Goal: Task Accomplishment & Management: Complete application form

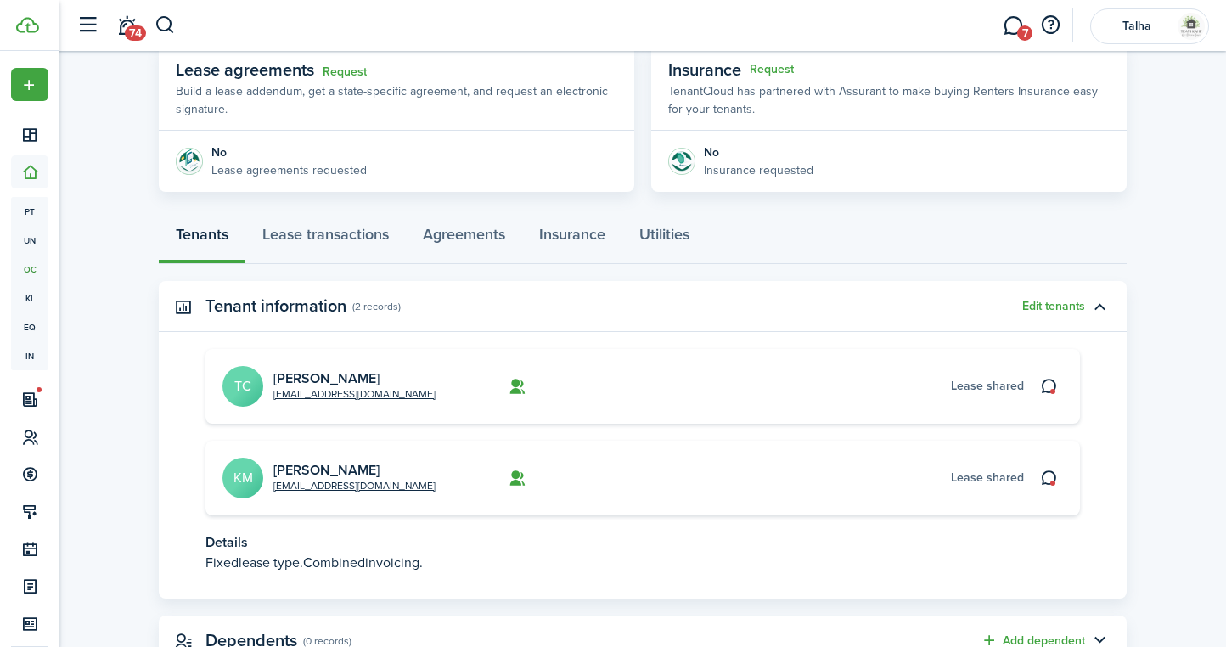
scroll to position [317, 0]
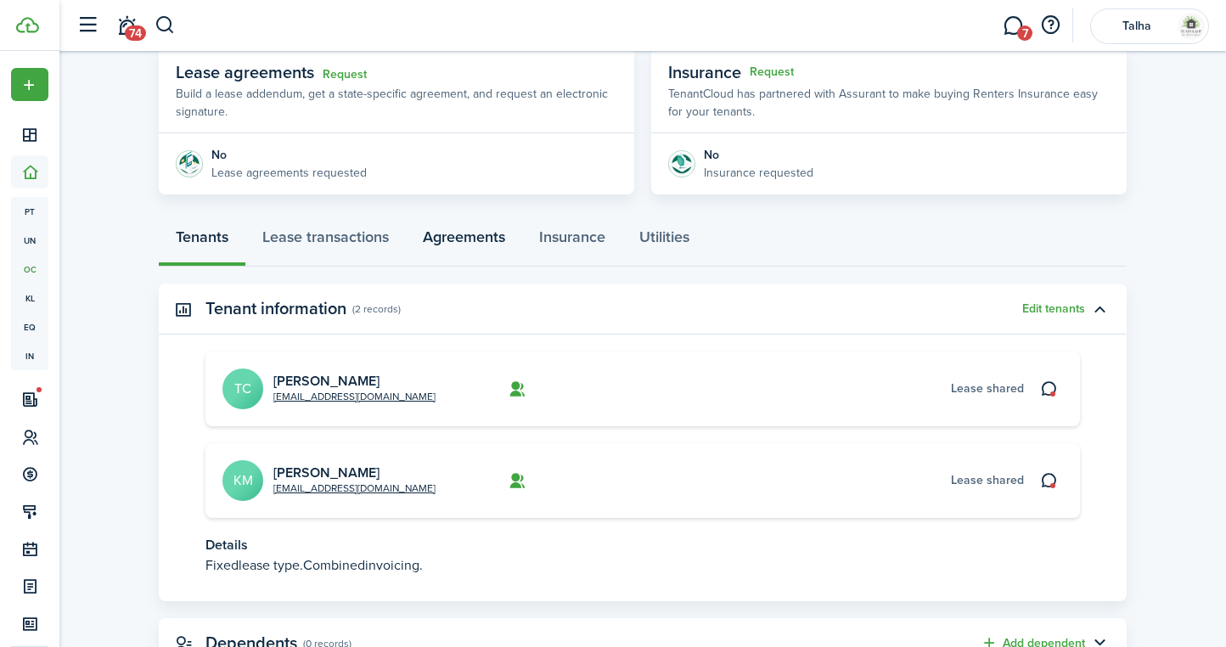
click at [465, 239] on link "Agreements" at bounding box center [464, 241] width 116 height 51
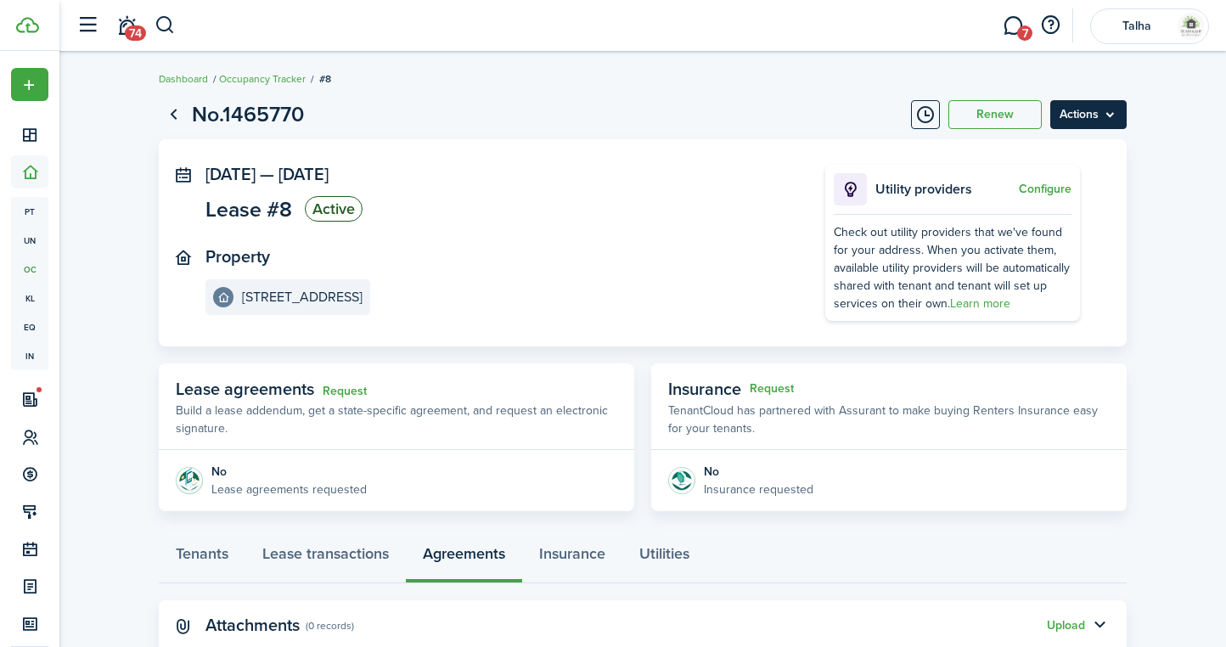
click at [1105, 113] on menu-btn "Actions" at bounding box center [1088, 114] width 76 height 29
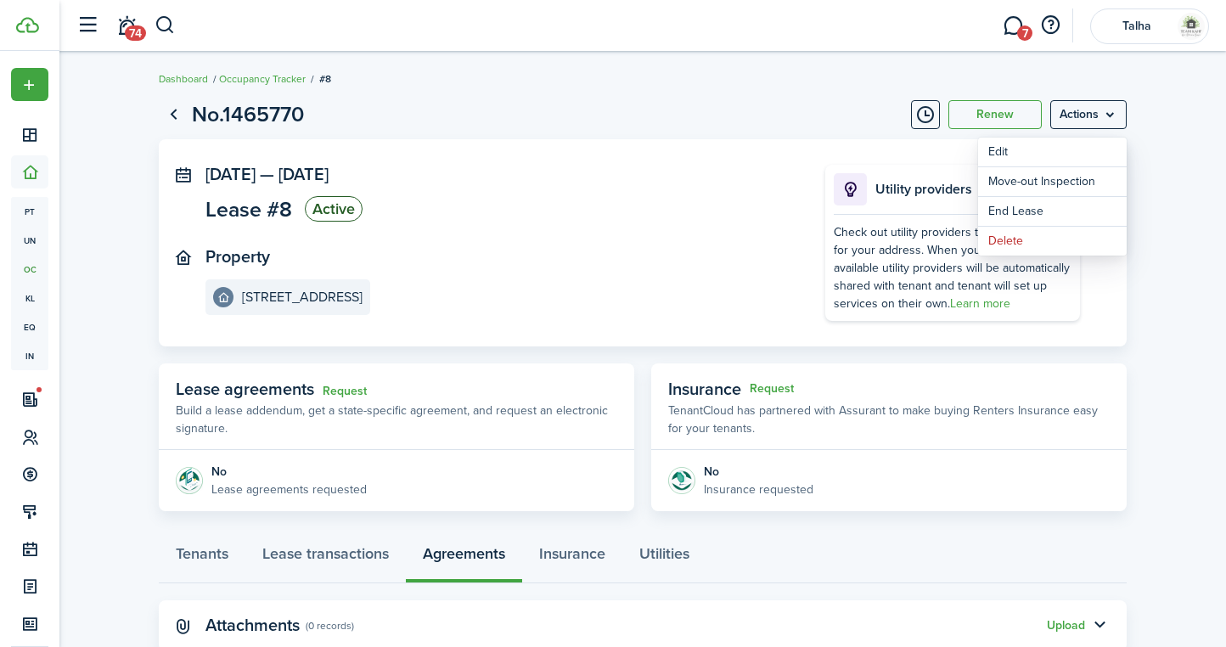
click at [699, 234] on panel-main-inner "[DATE] — [DATE] Lease #8 Active Property [STREET_ADDRESS]" at bounding box center [489, 240] width 569 height 150
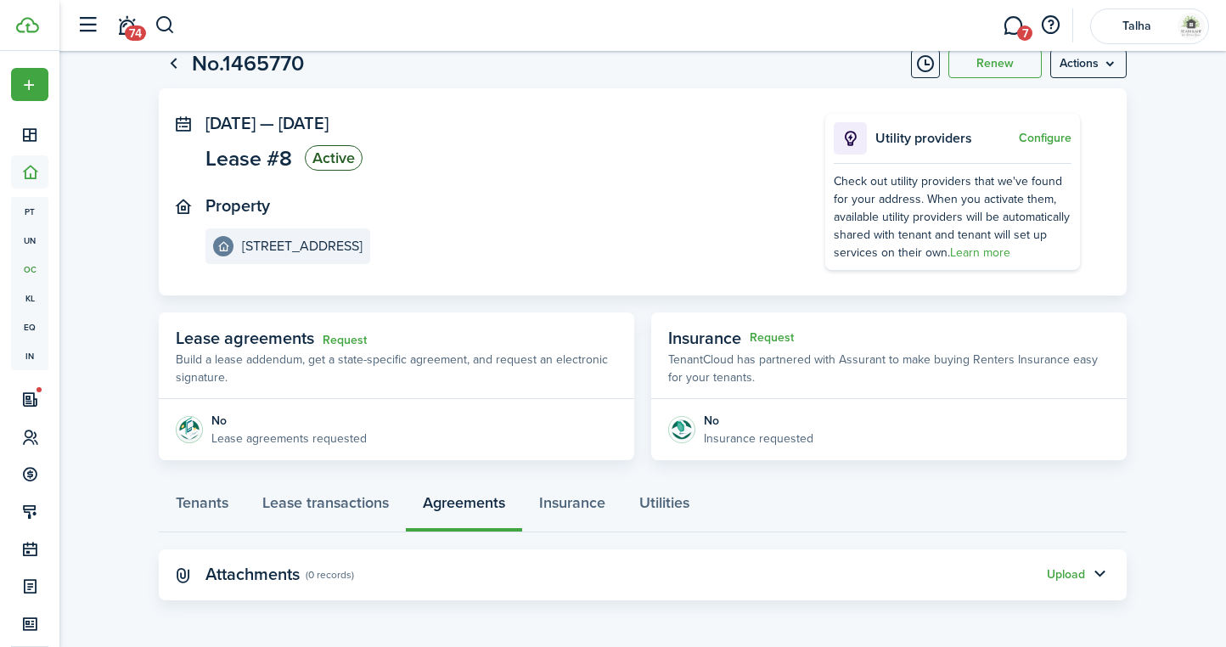
scroll to position [50, 0]
click at [350, 340] on link "Request" at bounding box center [345, 341] width 44 height 14
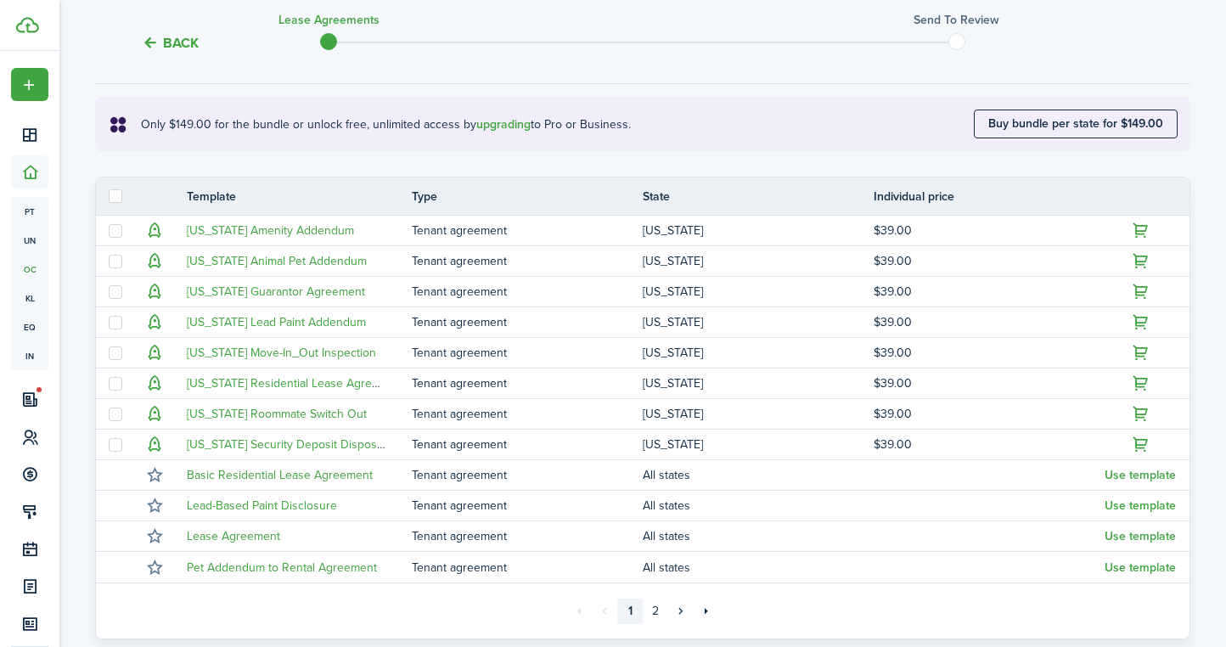
scroll to position [295, 0]
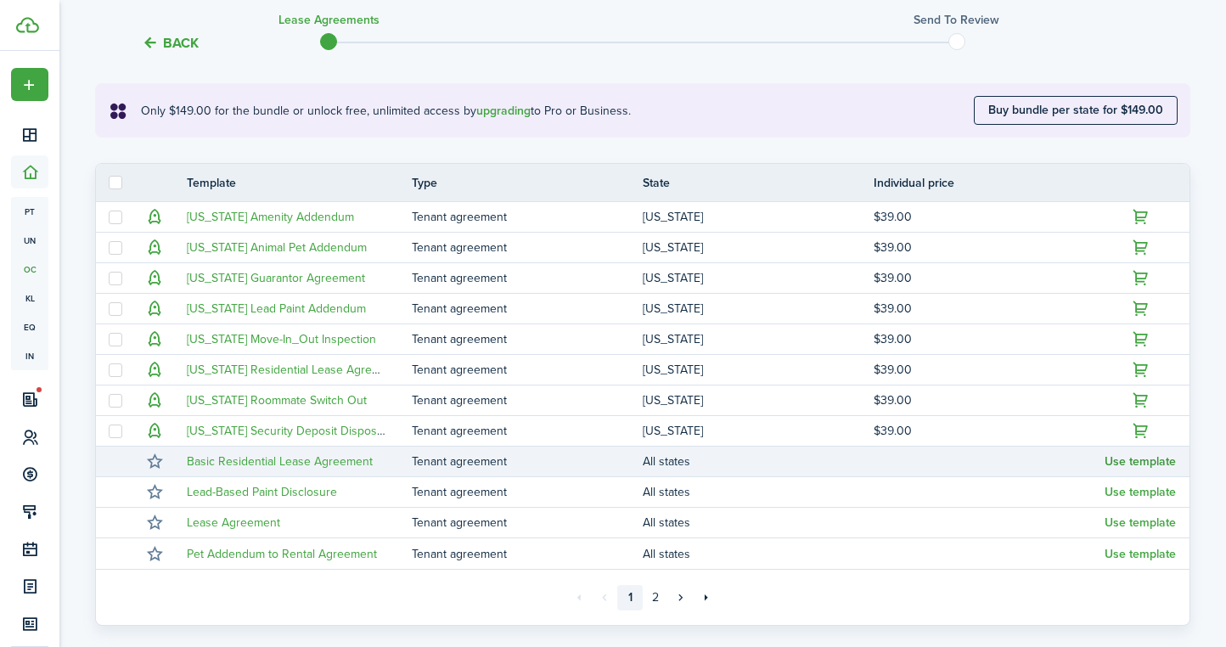
click at [1136, 461] on button "Use template" at bounding box center [1139, 462] width 71 height 14
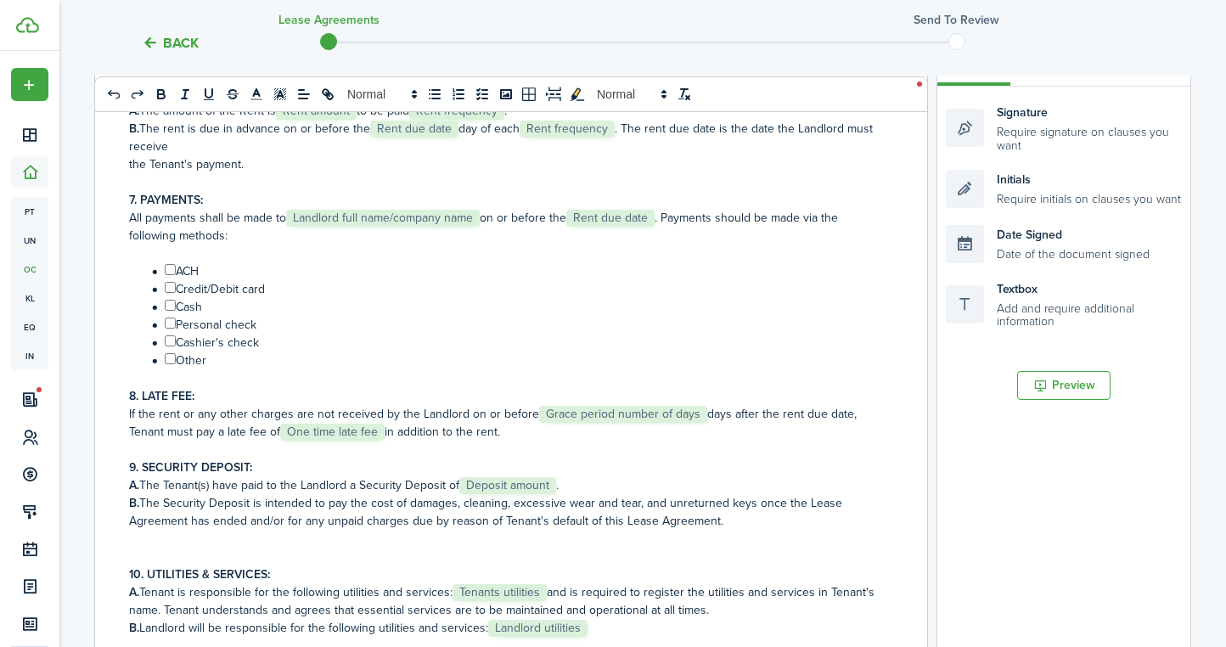
scroll to position [585, 0]
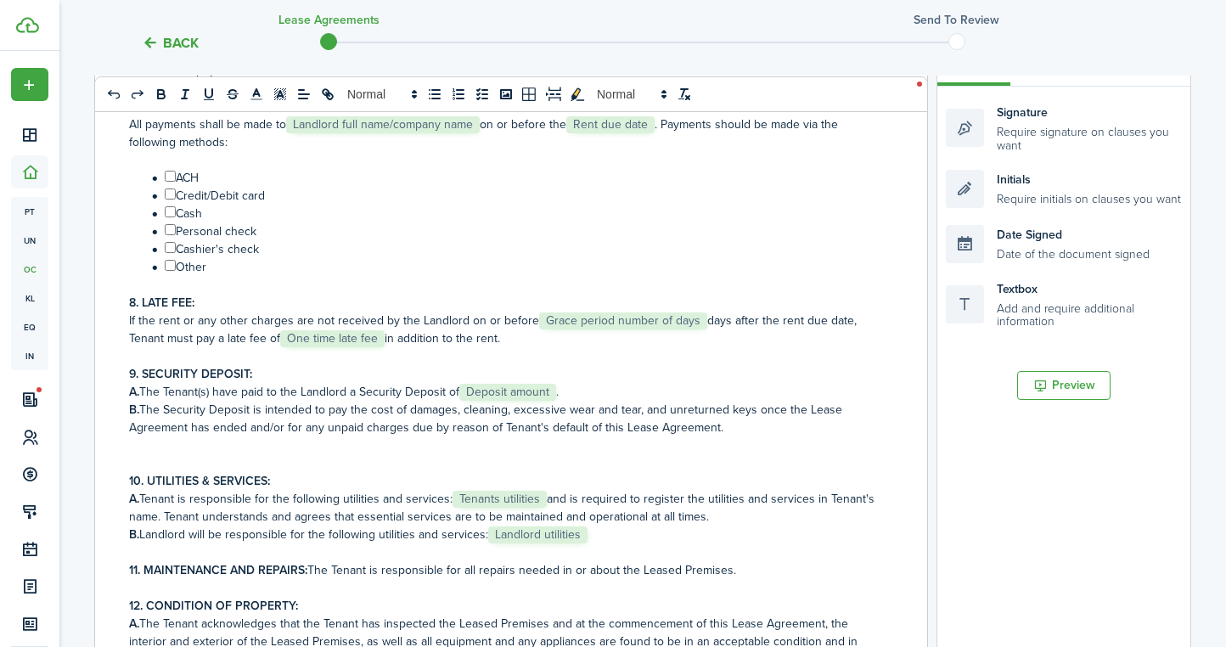
click at [168, 269] on input "﻿ ﻿" at bounding box center [170, 265] width 11 height 11
checkbox input "true"
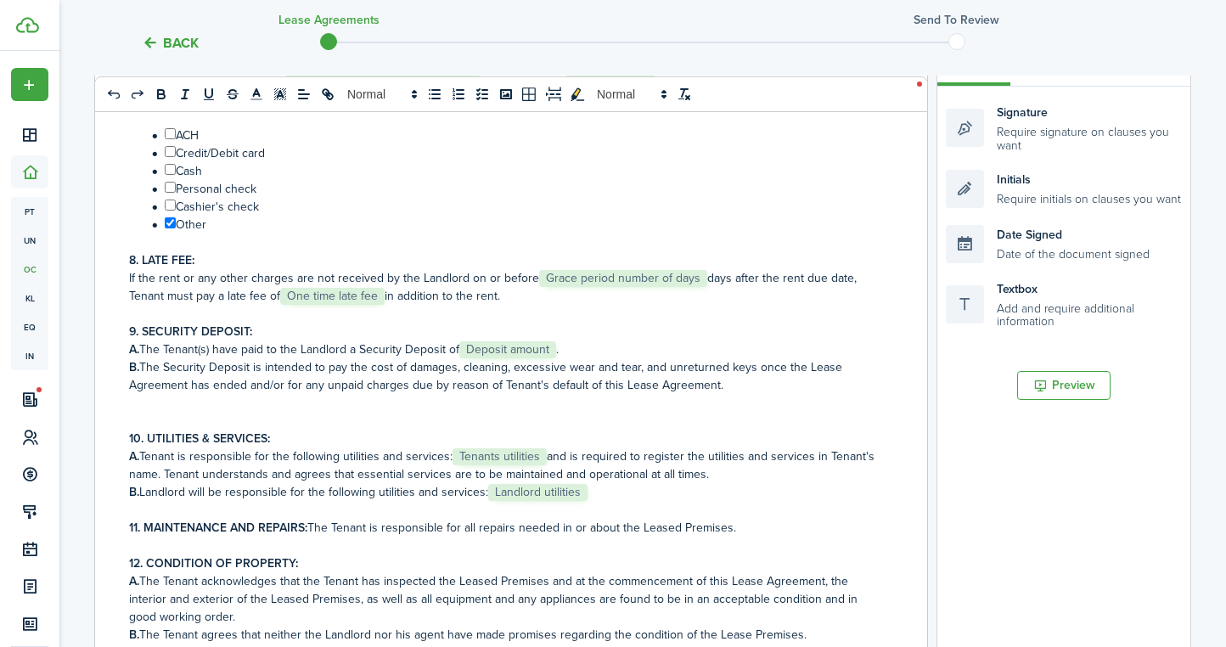
scroll to position [632, 0]
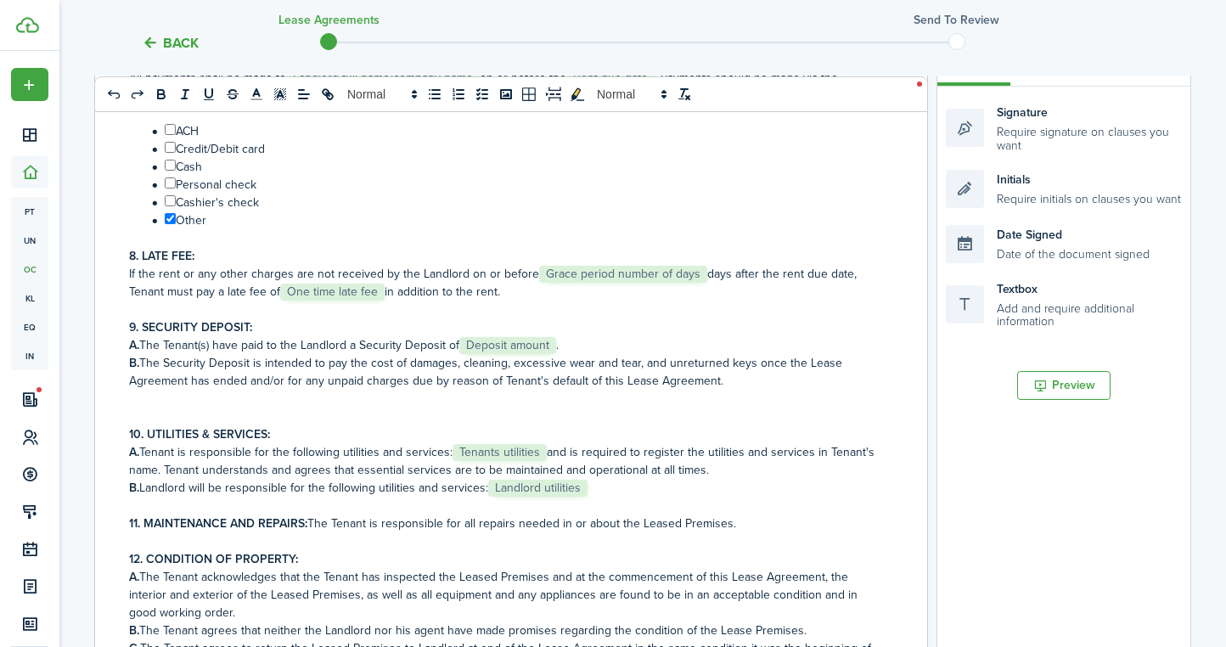
click at [342, 291] on span "One time late fee" at bounding box center [332, 292] width 104 height 17
click at [448, 291] on p "If the rent or any other charges are not received by the Landlord on or before …" at bounding box center [504, 283] width 751 height 36
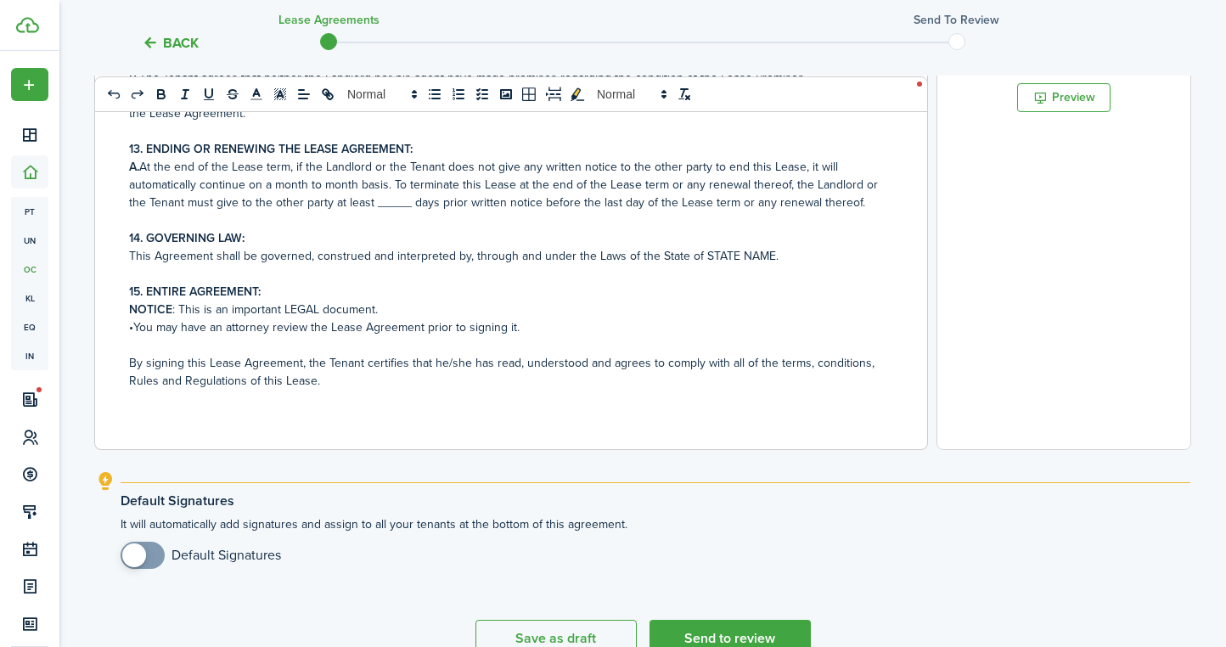
scroll to position [590, 0]
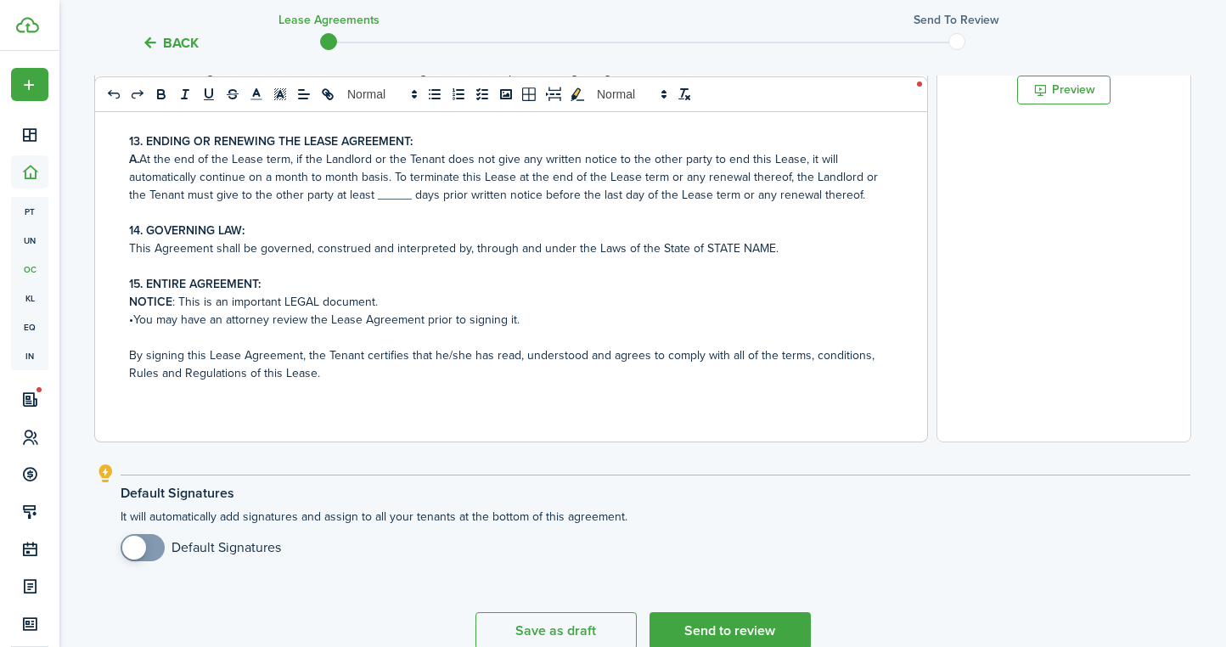
click at [525, 316] on p "•You may have an attorney review the Lease Agreement prior to signing it." at bounding box center [504, 320] width 751 height 18
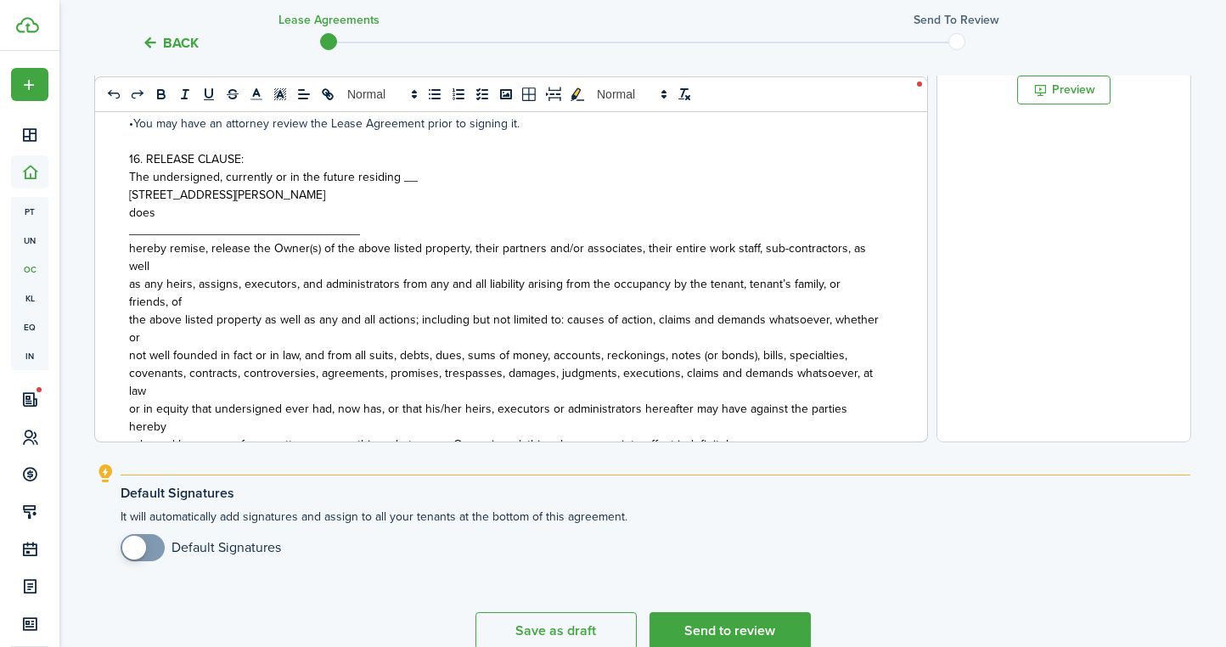
scroll to position [1087, 0]
